Goal: Find specific page/section: Find specific page/section

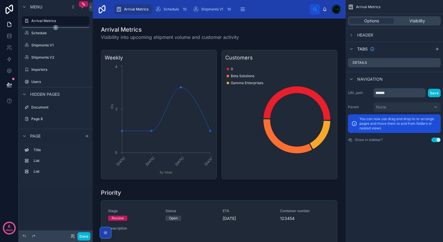
click at [43, 27] on div "scrollable content" at bounding box center [55, 27] width 67 height 1
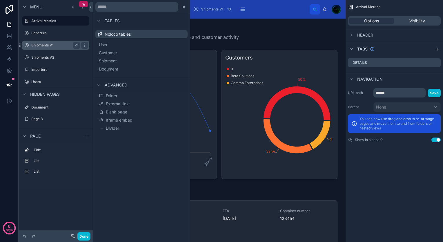
click at [41, 46] on label "Shipments V1" at bounding box center [54, 45] width 46 height 5
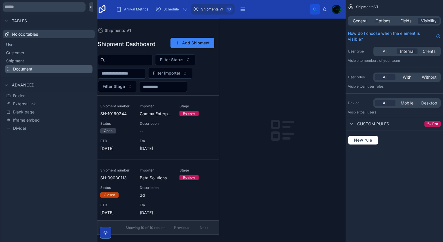
click at [28, 68] on span "Document" at bounding box center [22, 69] width 19 height 6
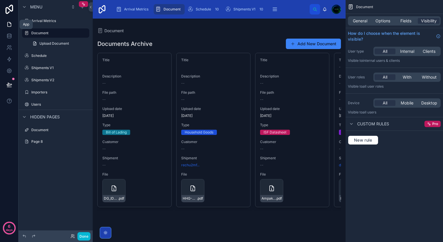
click at [8, 25] on icon at bounding box center [9, 24] width 6 height 6
